Goal: Task Accomplishment & Management: Use online tool/utility

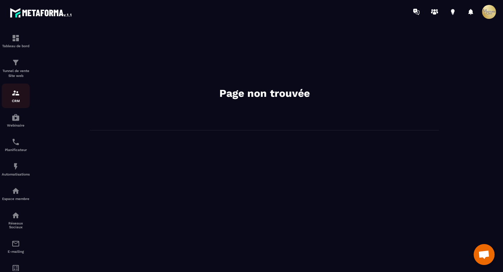
click at [14, 95] on img at bounding box center [16, 93] width 8 height 8
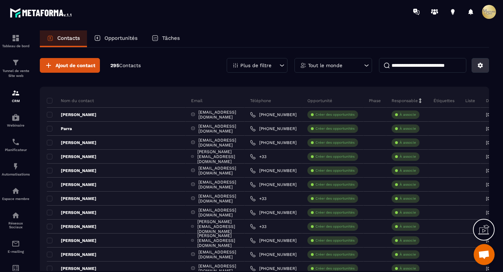
click at [485, 63] on button at bounding box center [480, 65] width 17 height 15
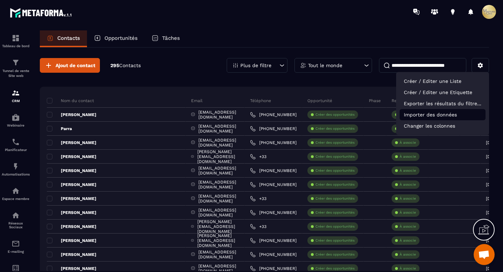
click at [458, 113] on p "Importer des données" at bounding box center [443, 114] width 86 height 11
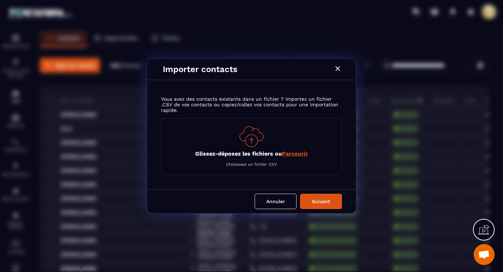
click at [296, 152] on span "Parcourir" at bounding box center [295, 153] width 26 height 7
click at [0, 0] on input "Glissez-déposez les fichiers ou Parcourir" at bounding box center [0, 0] width 0 height 0
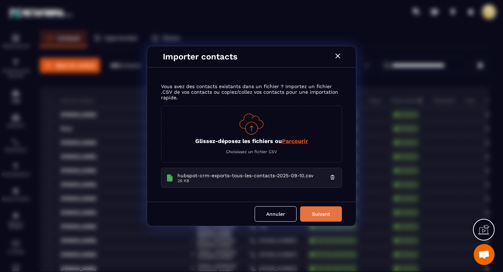
click at [311, 215] on button "Suivant" at bounding box center [321, 213] width 42 height 15
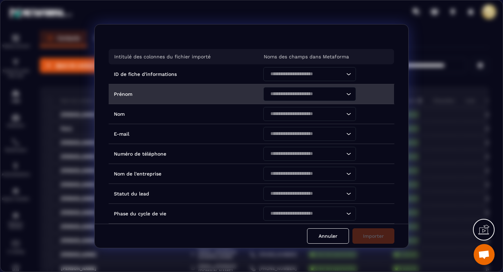
click at [349, 92] on icon "Search for option" at bounding box center [348, 94] width 7 height 7
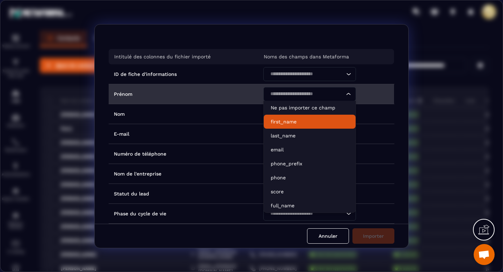
click at [306, 124] on p "first_name" at bounding box center [310, 121] width 78 height 7
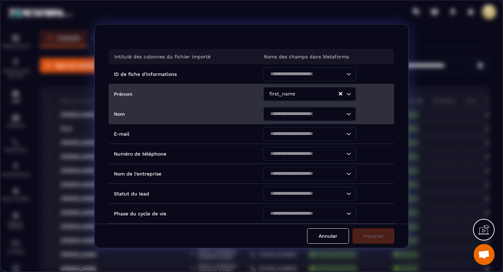
click at [345, 111] on icon "Search for option" at bounding box center [348, 113] width 7 height 7
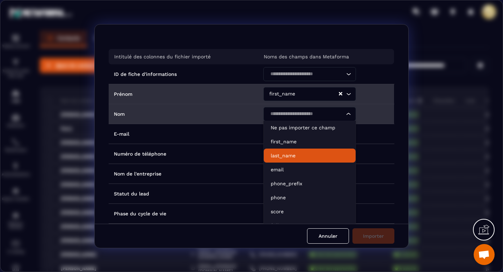
click at [314, 150] on li "last_name" at bounding box center [310, 156] width 92 height 14
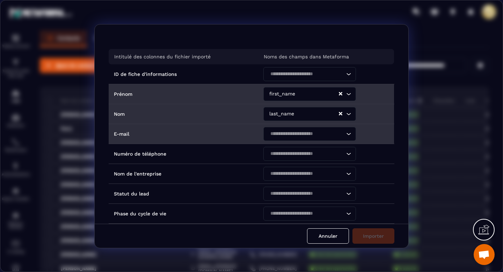
click at [349, 132] on icon "Search for option" at bounding box center [348, 133] width 7 height 7
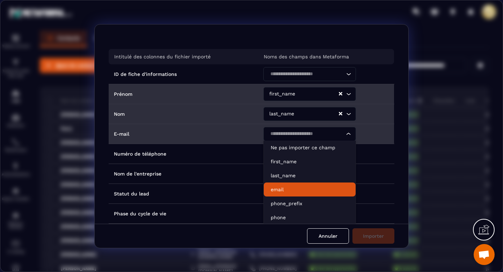
click at [302, 185] on li "email" at bounding box center [310, 189] width 92 height 14
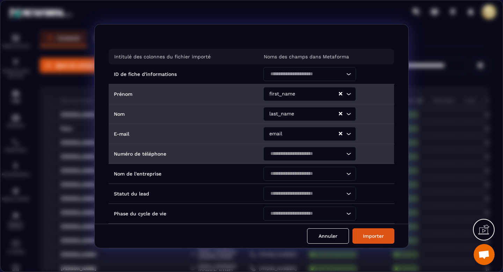
click at [346, 150] on icon "Search for option" at bounding box center [348, 153] width 7 height 7
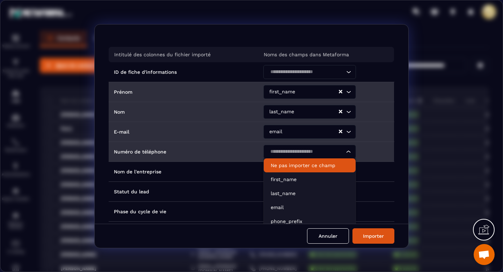
scroll to position [9, 0]
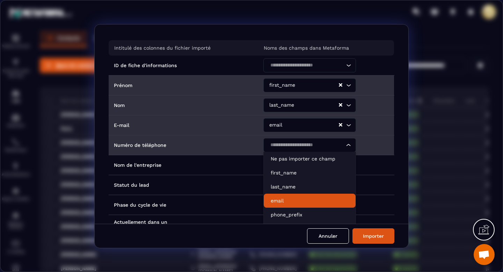
click at [294, 201] on p "email" at bounding box center [310, 200] width 78 height 7
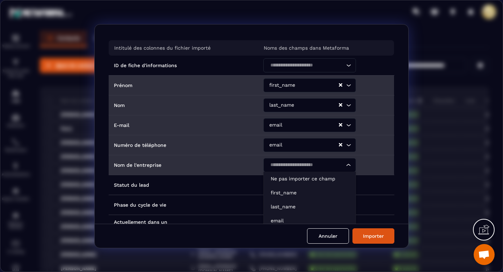
click at [349, 166] on icon "Search for option" at bounding box center [348, 165] width 7 height 7
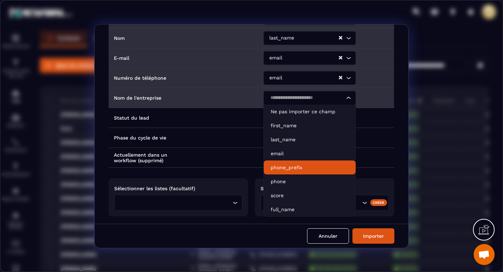
scroll to position [82, 0]
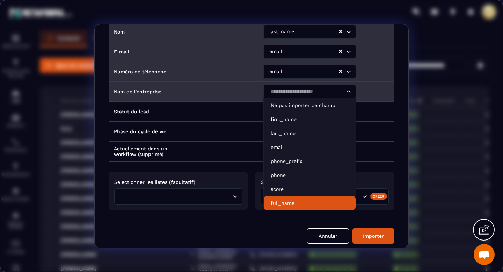
click at [309, 200] on p "full_name" at bounding box center [310, 203] width 78 height 7
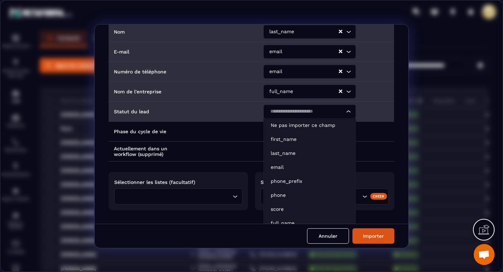
click at [349, 111] on icon "Search for option" at bounding box center [348, 111] width 7 height 7
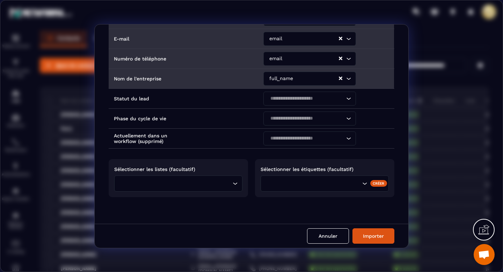
click at [397, 122] on div "Intitulé des colonnes du fichier importé Noms des champs dans Metaforma ID de f…" at bounding box center [252, 123] width 314 height 199
click at [372, 234] on button "Importer" at bounding box center [374, 235] width 42 height 15
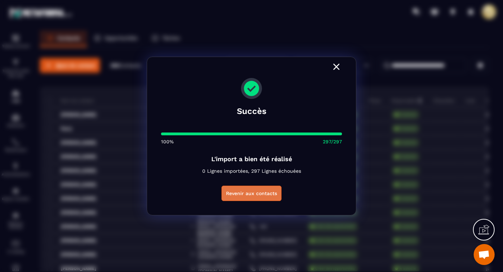
click at [266, 196] on button "Revenir aux contacts" at bounding box center [252, 193] width 60 height 15
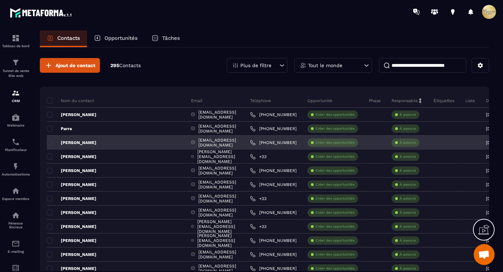
click at [82, 141] on p "[PERSON_NAME]" at bounding box center [72, 143] width 50 height 6
